Goal: Navigation & Orientation: Locate item on page

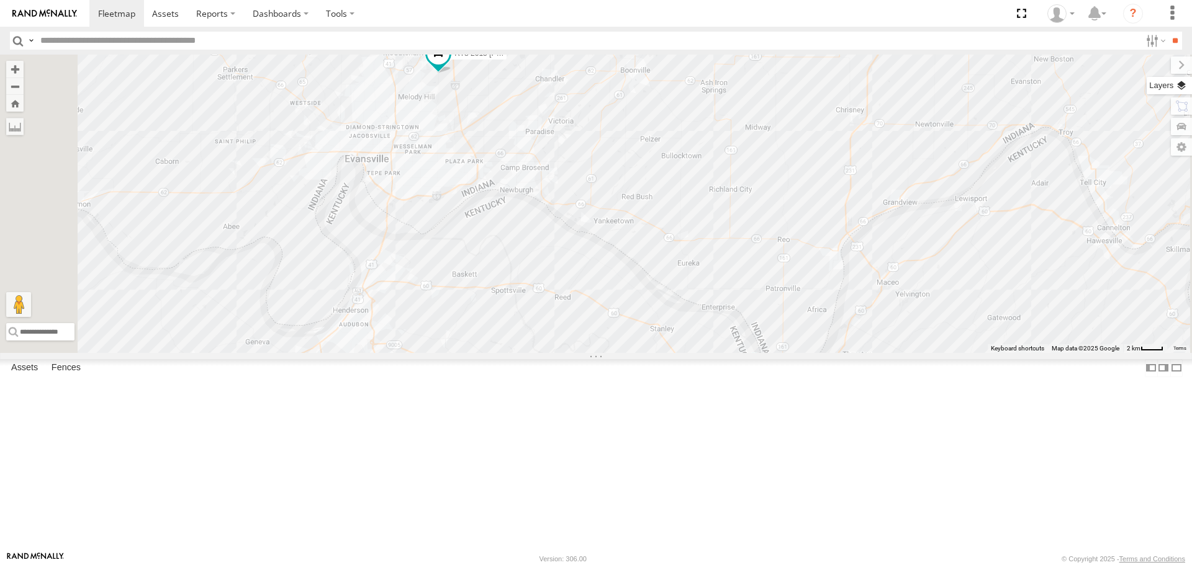
click at [1183, 85] on label at bounding box center [1168, 85] width 45 height 17
click at [0, 0] on span "Basemaps" at bounding box center [0, 0] width 0 height 0
click at [0, 0] on span "Satellite + Roadmap" at bounding box center [0, 0] width 0 height 0
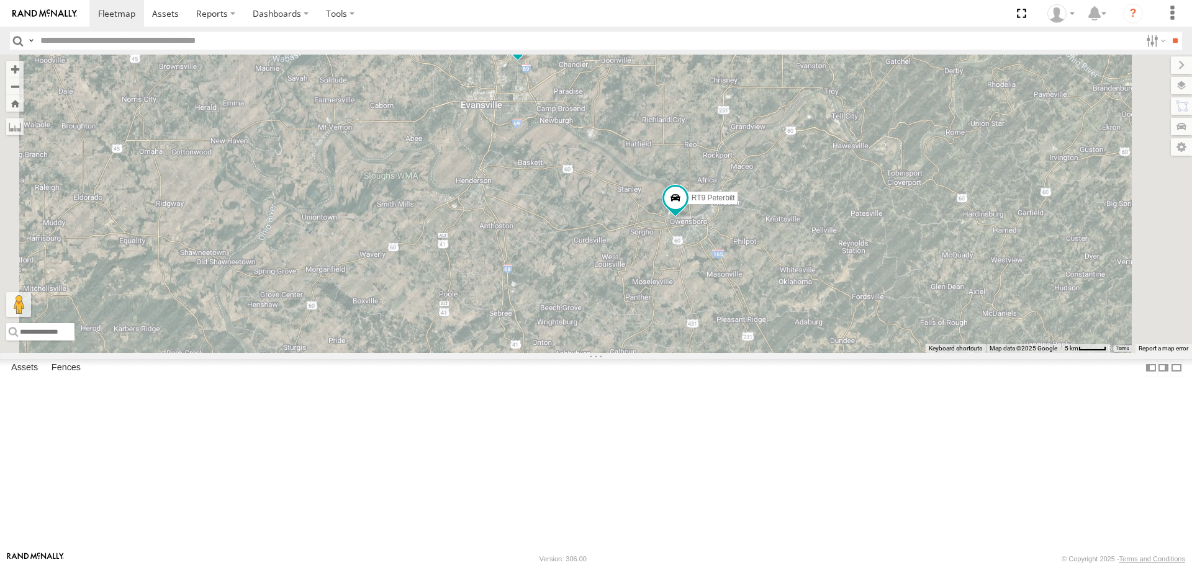
drag, startPoint x: 728, startPoint y: 385, endPoint x: 731, endPoint y: 365, distance: 20.1
click at [731, 352] on div "RT8 2015 [PERSON_NAME] RT9 Peterbilt 2" at bounding box center [596, 204] width 1192 height 298
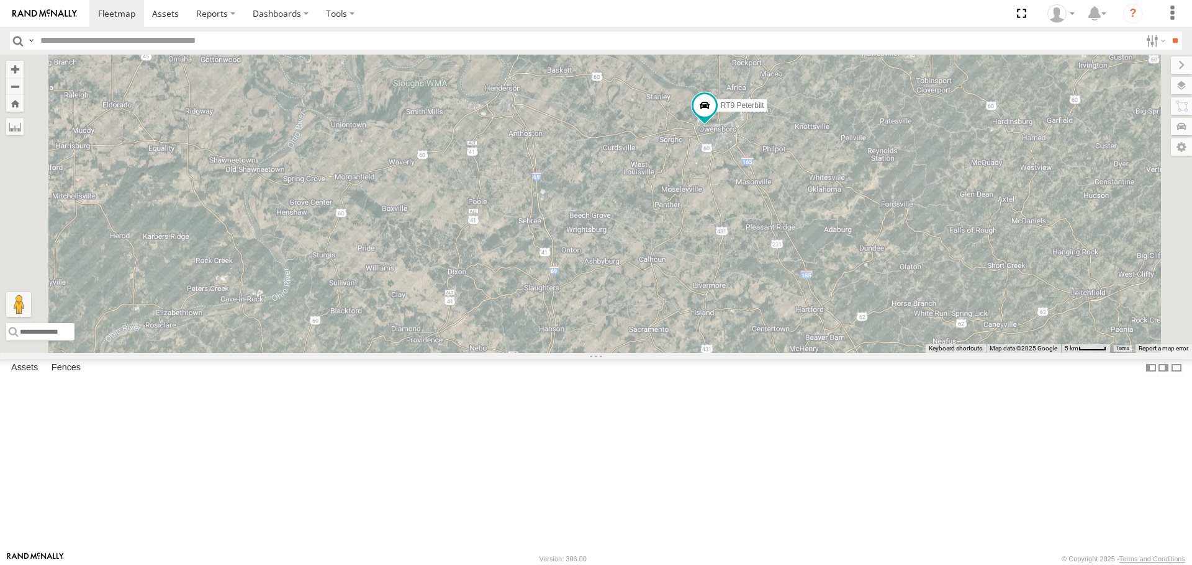
drag, startPoint x: 689, startPoint y: 430, endPoint x: 719, endPoint y: 336, distance: 98.1
click at [719, 336] on div "RT8 2015 [PERSON_NAME] RT9 Peterbilt 2" at bounding box center [596, 204] width 1192 height 298
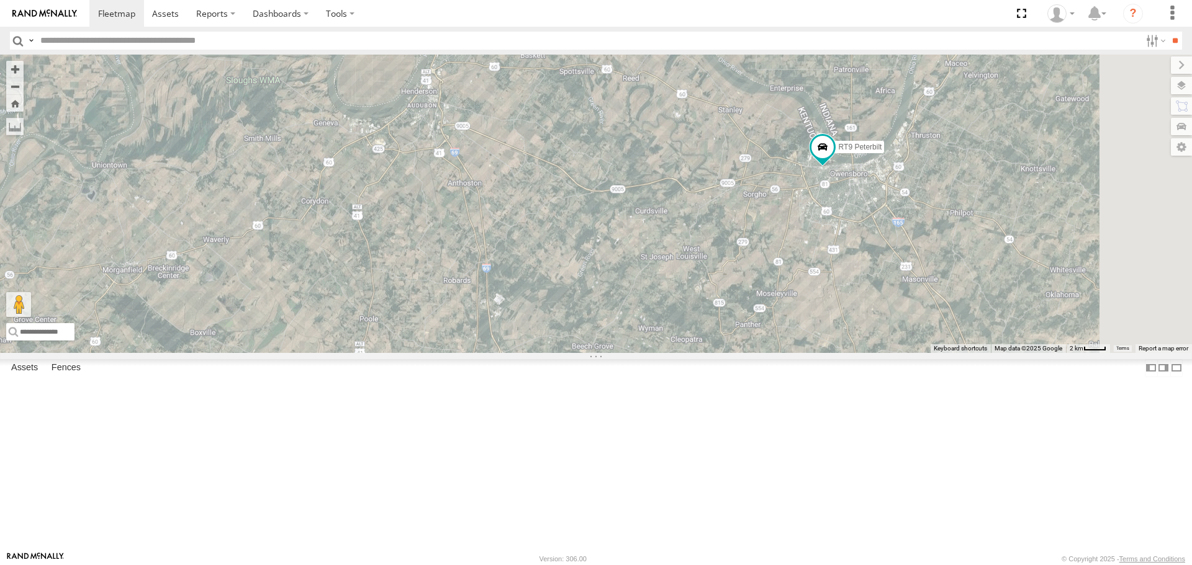
drag, startPoint x: 797, startPoint y: 287, endPoint x: 754, endPoint y: 386, distance: 108.1
click at [754, 352] on div "RT8 2015 [PERSON_NAME] RT9 Peterbilt" at bounding box center [596, 204] width 1192 height 298
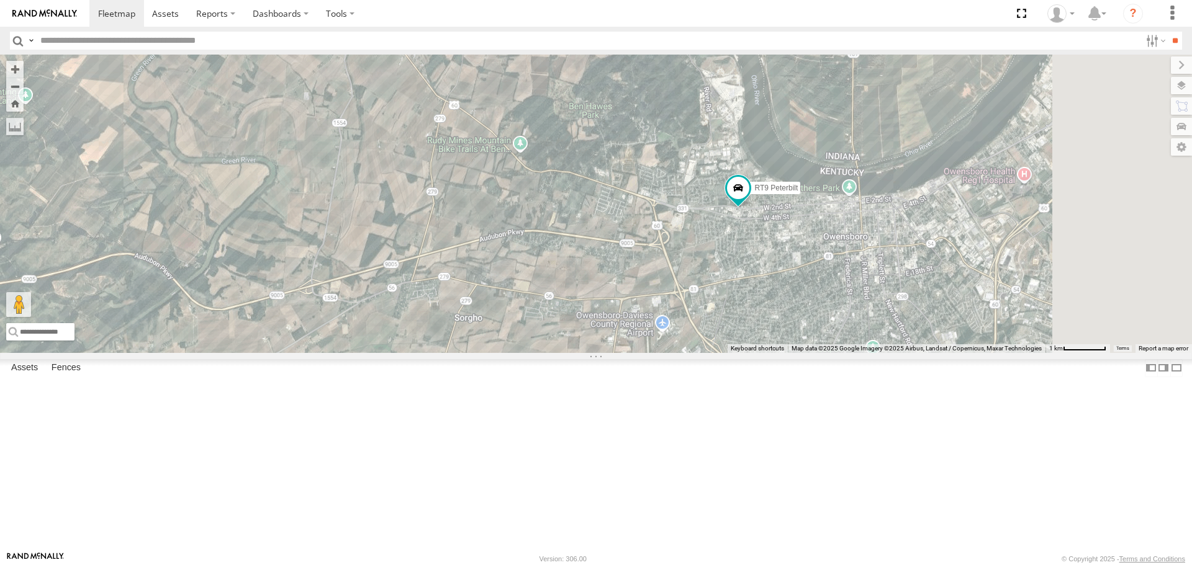
drag, startPoint x: 970, startPoint y: 309, endPoint x: 804, endPoint y: 338, distance: 168.7
click at [804, 338] on div "RT8 2015 [PERSON_NAME] RT9 Peterbilt" at bounding box center [596, 204] width 1192 height 298
